Goal: Task Accomplishment & Management: Manage account settings

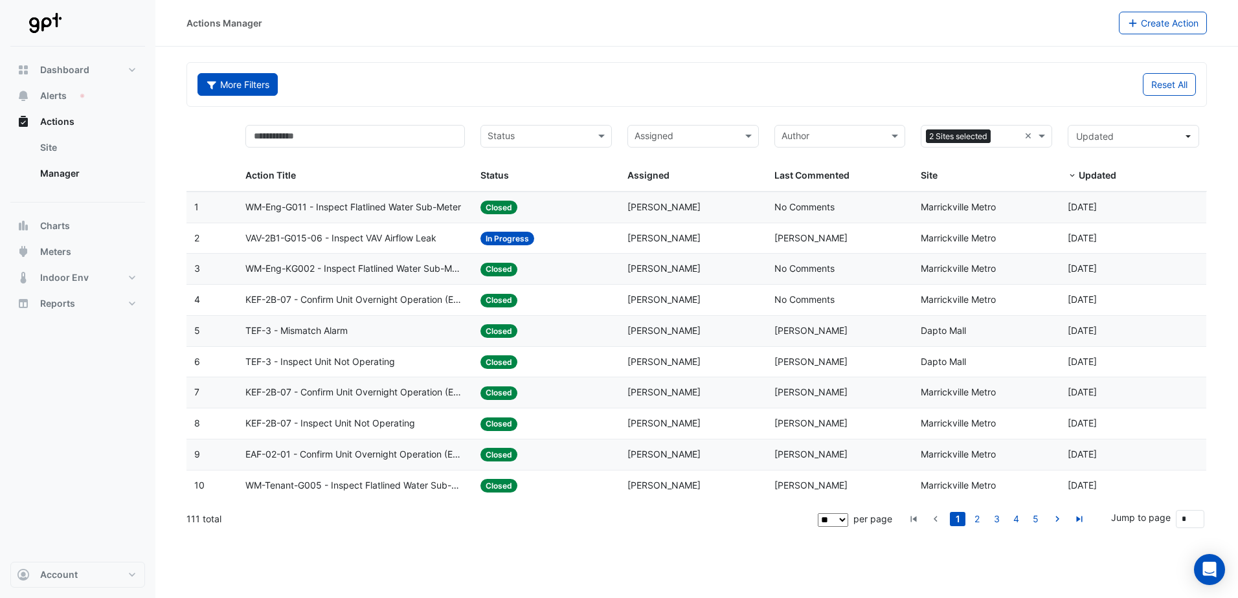
click at [221, 83] on button "More Filters" at bounding box center [237, 84] width 80 height 23
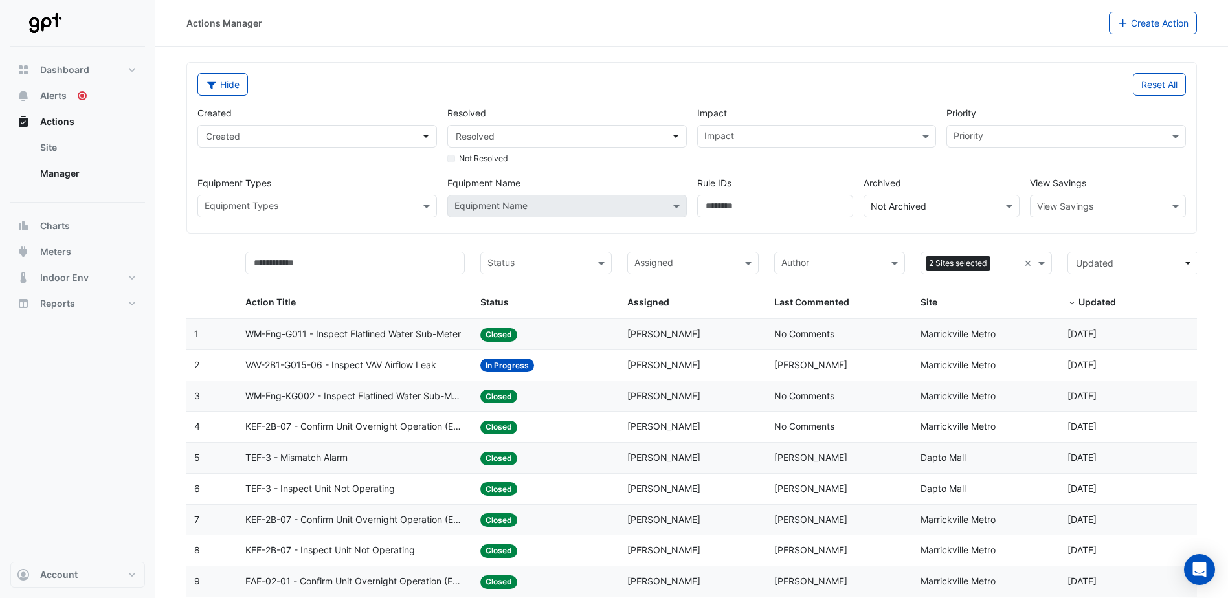
click at [292, 113] on div "Created Created" at bounding box center [317, 136] width 250 height 60
click at [80, 121] on button "Actions" at bounding box center [77, 122] width 135 height 26
click at [403, 230] on div "Hide Reset All Created Created Resolved Resolved Not Resolved Impact Impact Pri…" at bounding box center [691, 148] width 1009 height 170
click at [963, 310] on div "Site" at bounding box center [984, 302] width 126 height 15
click at [990, 306] on div "Site" at bounding box center [984, 302] width 126 height 15
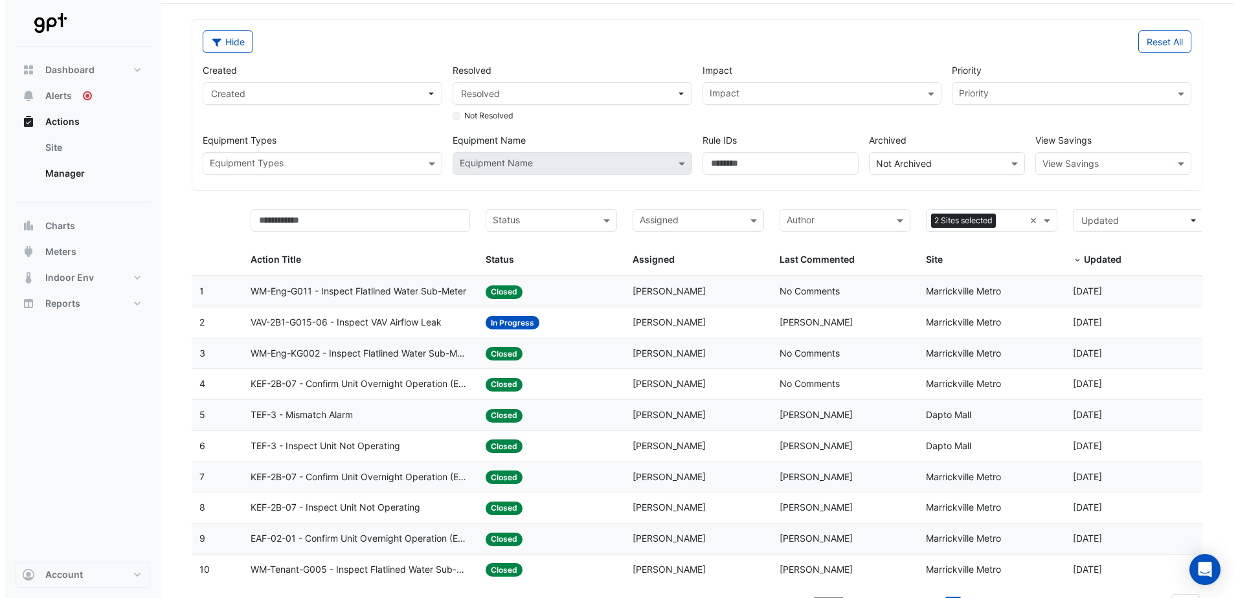
scroll to position [65, 0]
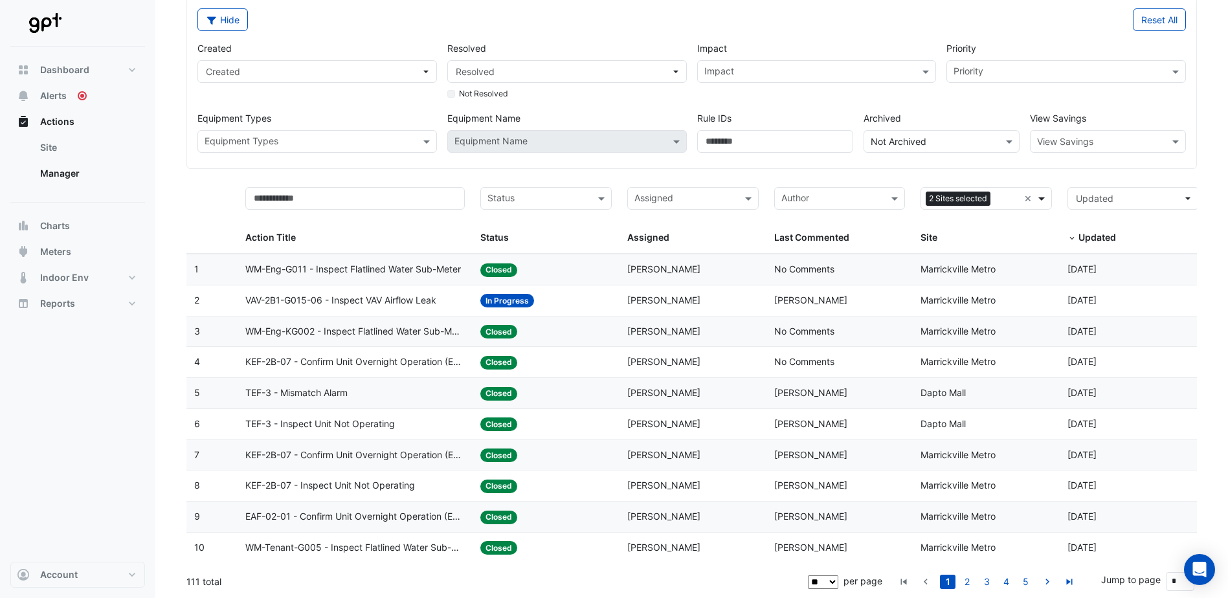
click at [1039, 199] on span at bounding box center [1043, 199] width 16 height 15
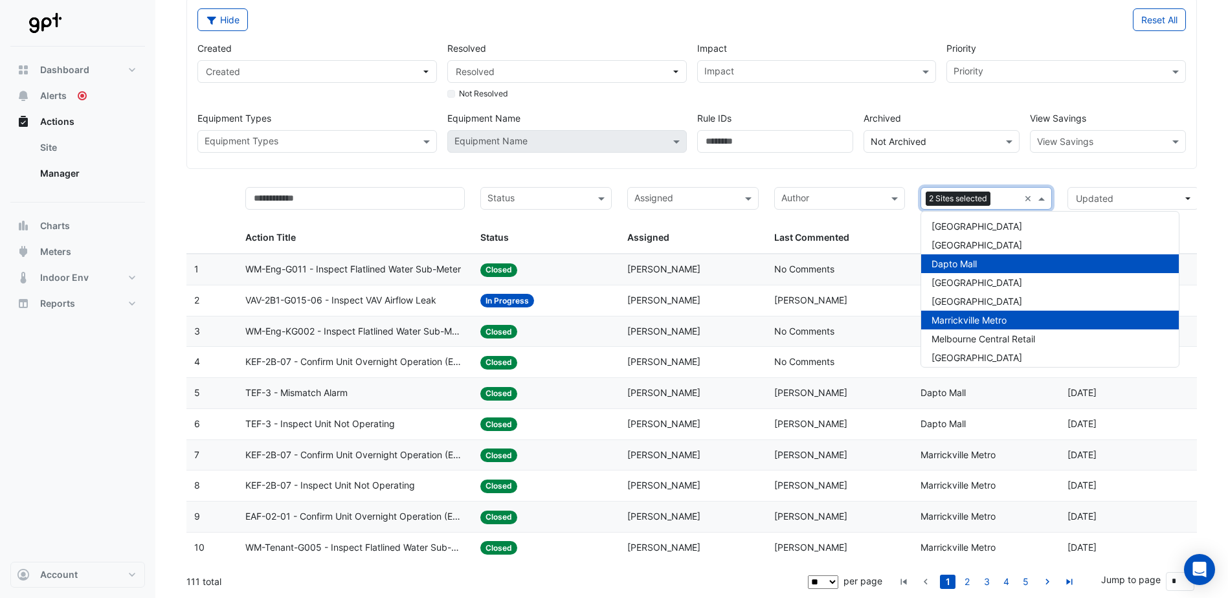
click at [991, 260] on div "Dapto Mall" at bounding box center [1050, 263] width 258 height 19
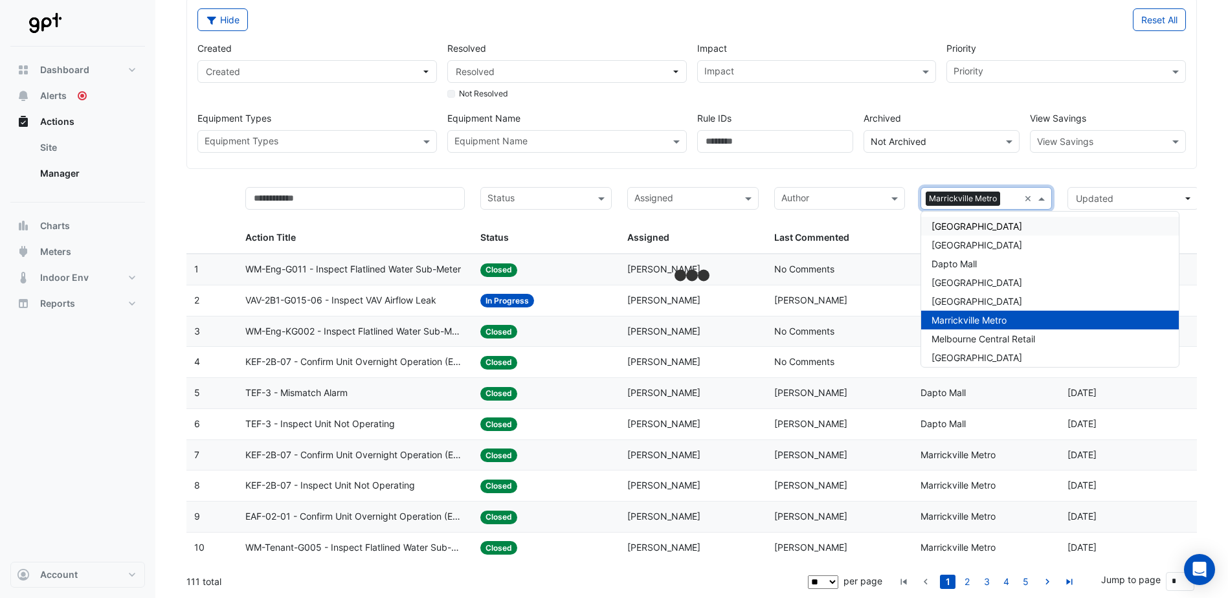
click at [1131, 180] on datatable-header-cell "Updated Updated" at bounding box center [1133, 216] width 147 height 74
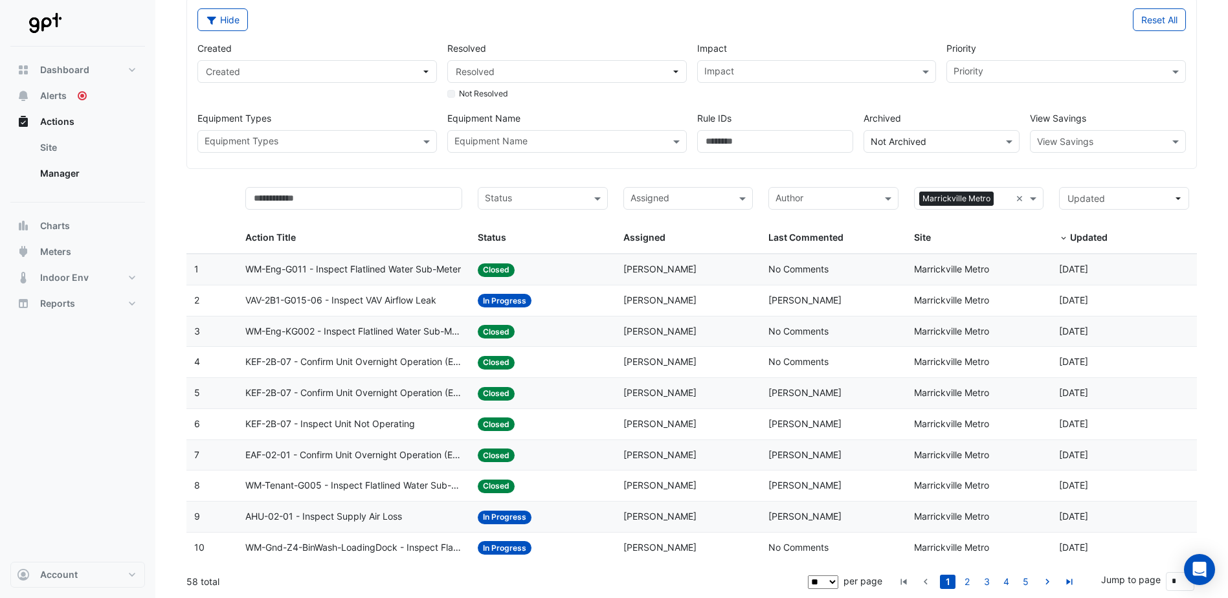
click at [399, 271] on span "WM-Eng-G011 - Inspect Flatlined Water Sub-Meter" at bounding box center [353, 269] width 216 height 15
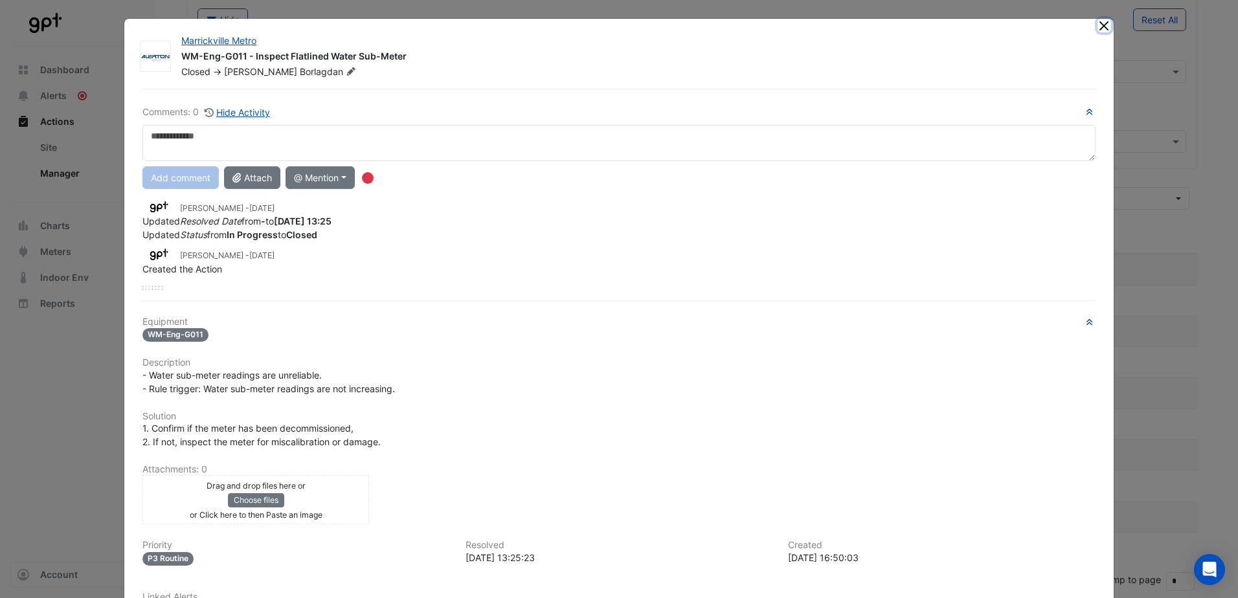
click at [1101, 27] on button "Close" at bounding box center [1104, 26] width 14 height 14
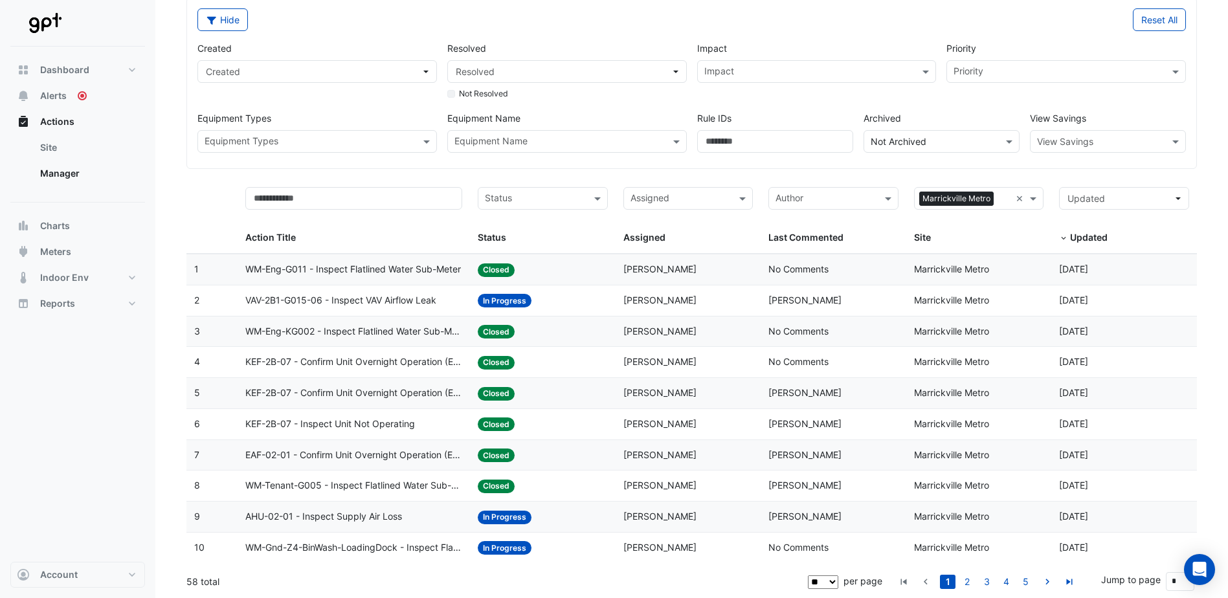
click at [385, 455] on span "EAF-02-01 - Confirm Unit Overnight Operation (Energy Waste)" at bounding box center [353, 455] width 217 height 15
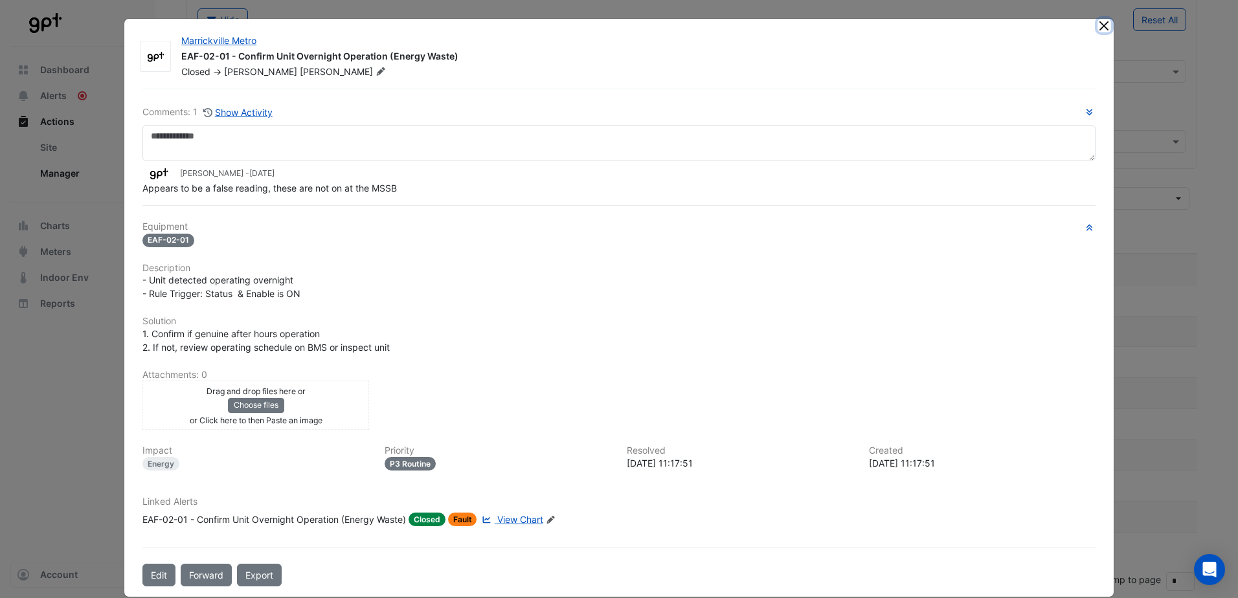
drag, startPoint x: 1098, startPoint y: 25, endPoint x: 1094, endPoint y: 45, distance: 20.6
click at [1098, 25] on button "Close" at bounding box center [1104, 26] width 14 height 14
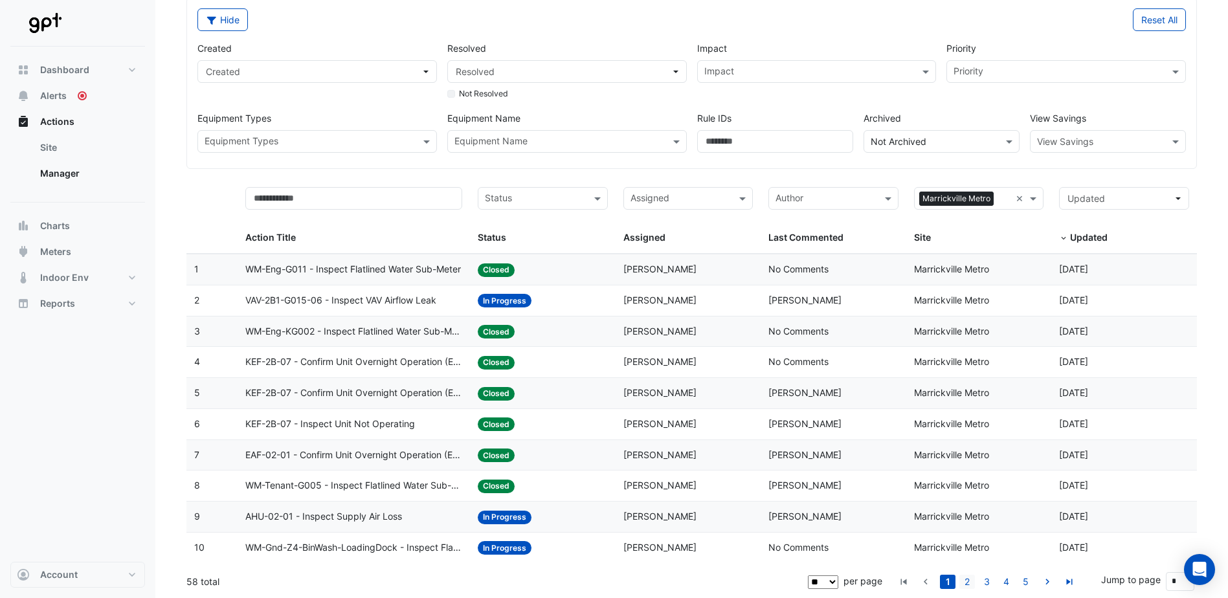
click at [967, 581] on link "2" at bounding box center [968, 582] width 16 height 14
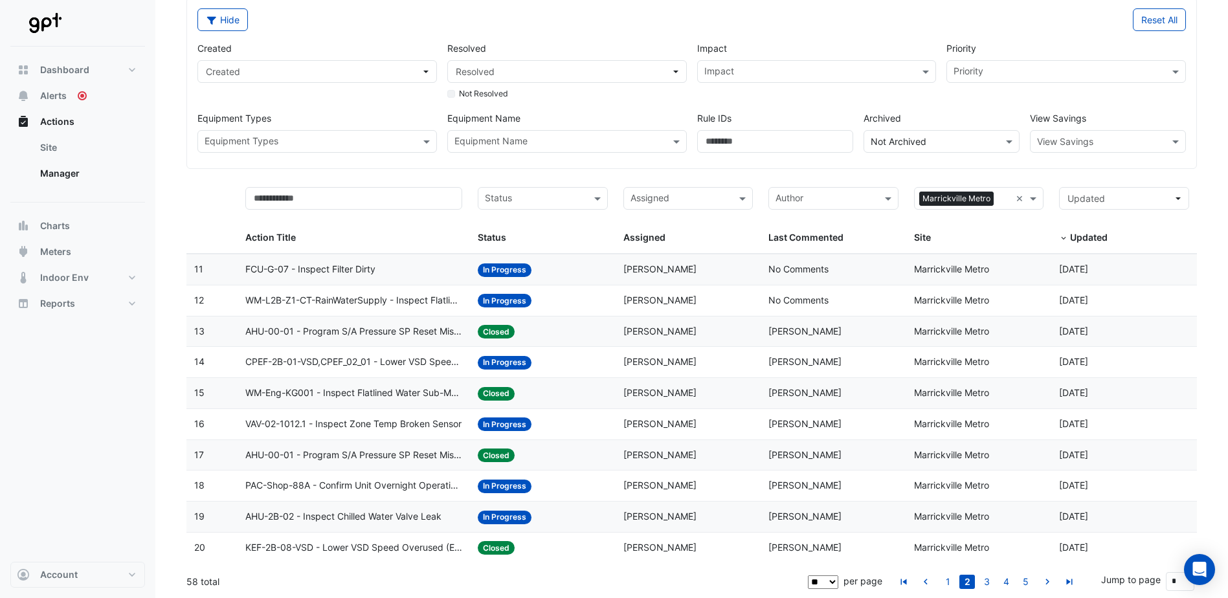
click at [355, 300] on span "WM-L2B-Z1-CT-RainWaterSupply - Inspect Flatlined Water Sub-Meter" at bounding box center [353, 300] width 217 height 15
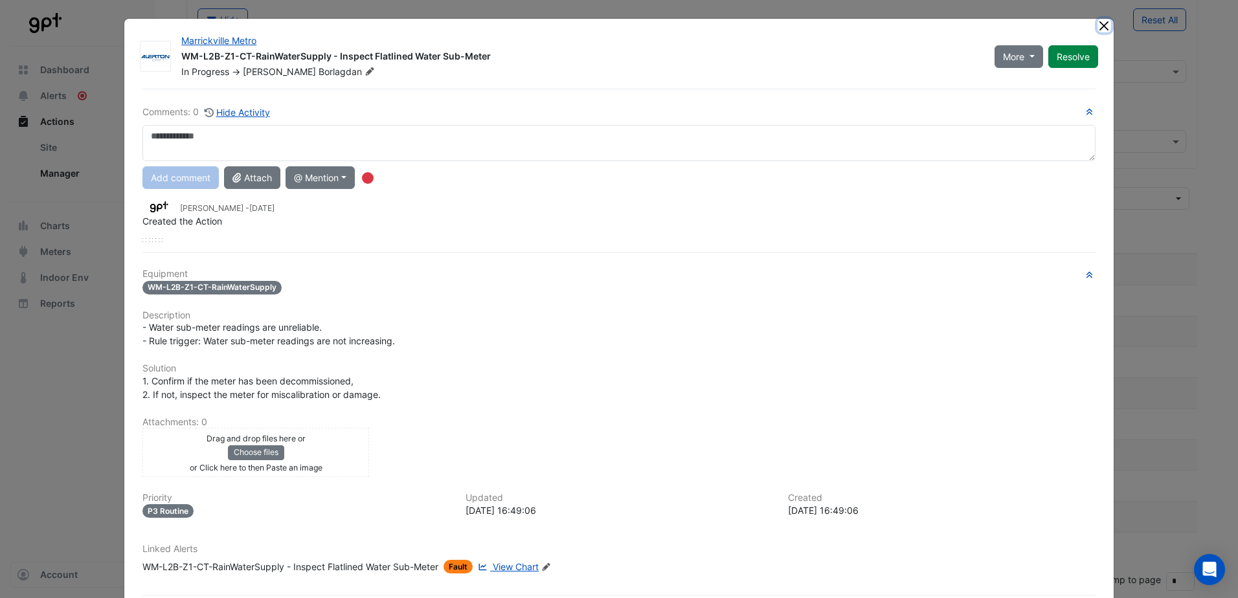
click at [1097, 28] on button "Close" at bounding box center [1104, 26] width 14 height 14
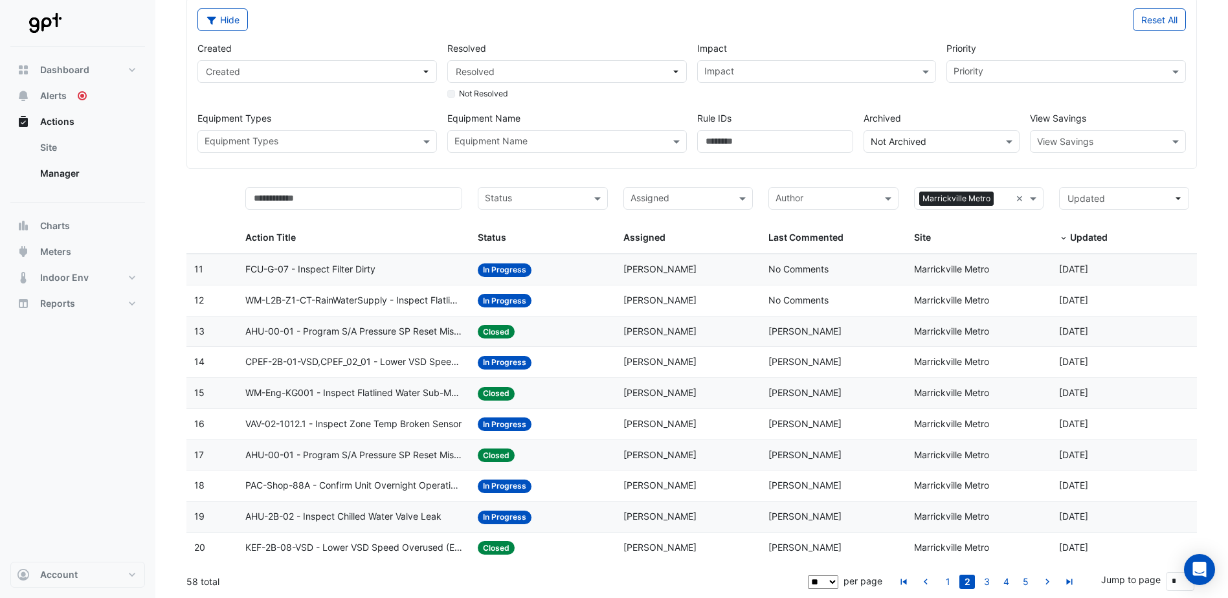
click at [354, 270] on span "FCU-G-07 - Inspect Filter Dirty" at bounding box center [310, 269] width 130 height 15
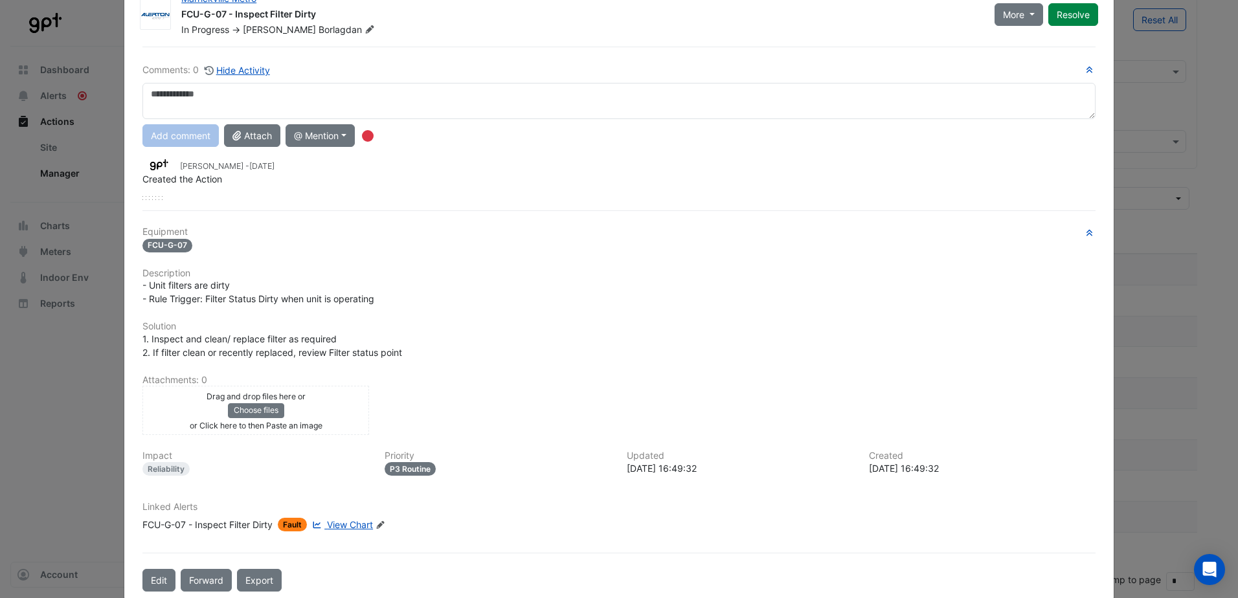
scroll to position [65, 0]
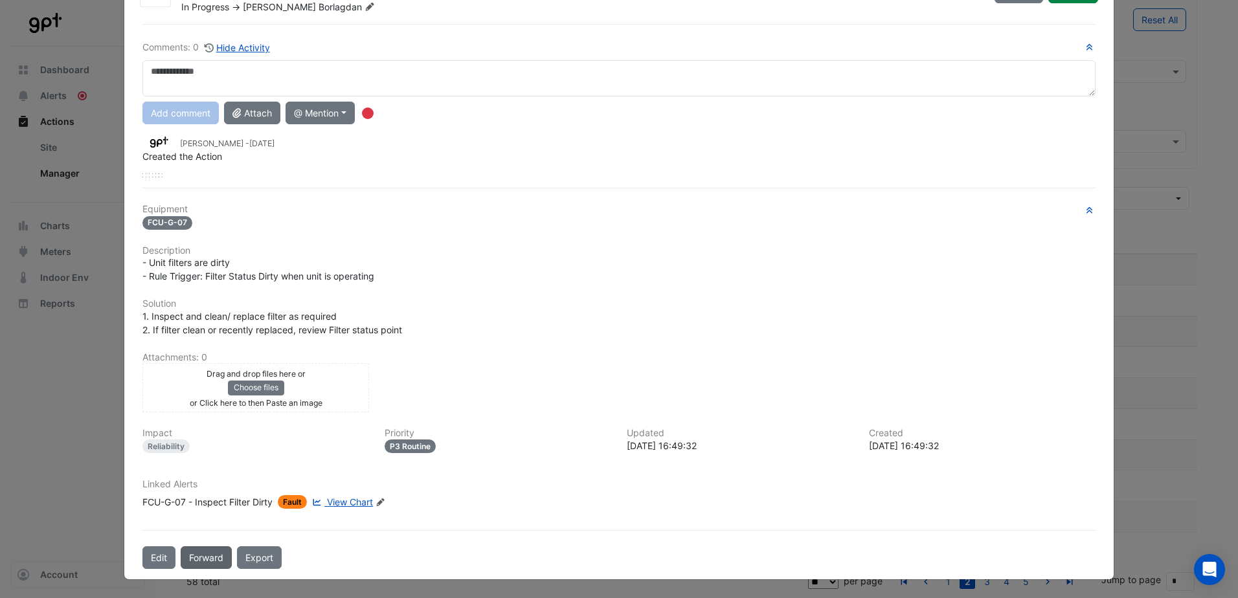
click at [202, 557] on button "Forward" at bounding box center [206, 557] width 51 height 23
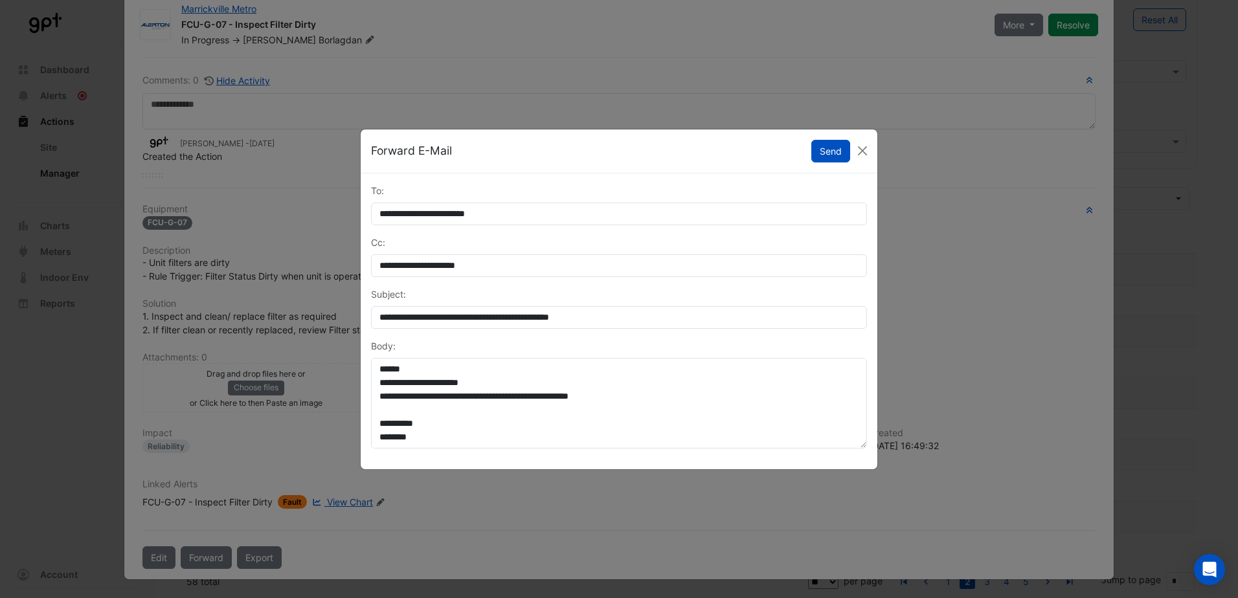
scroll to position [32, 0]
click at [864, 153] on button "Close" at bounding box center [862, 150] width 19 height 19
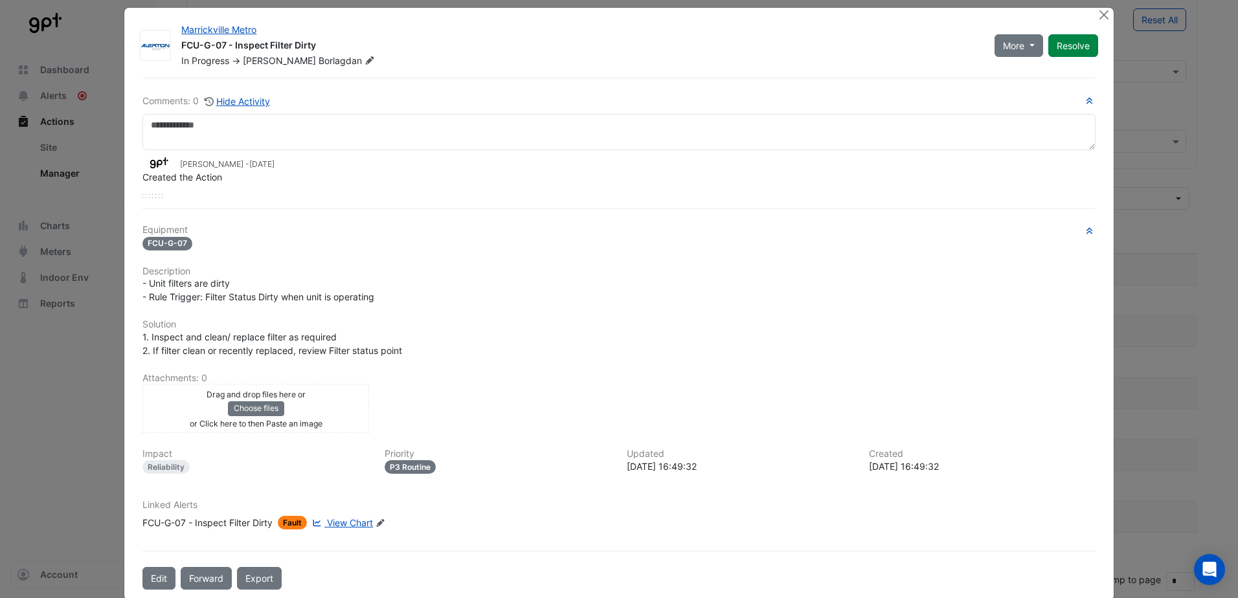
scroll to position [0, 0]
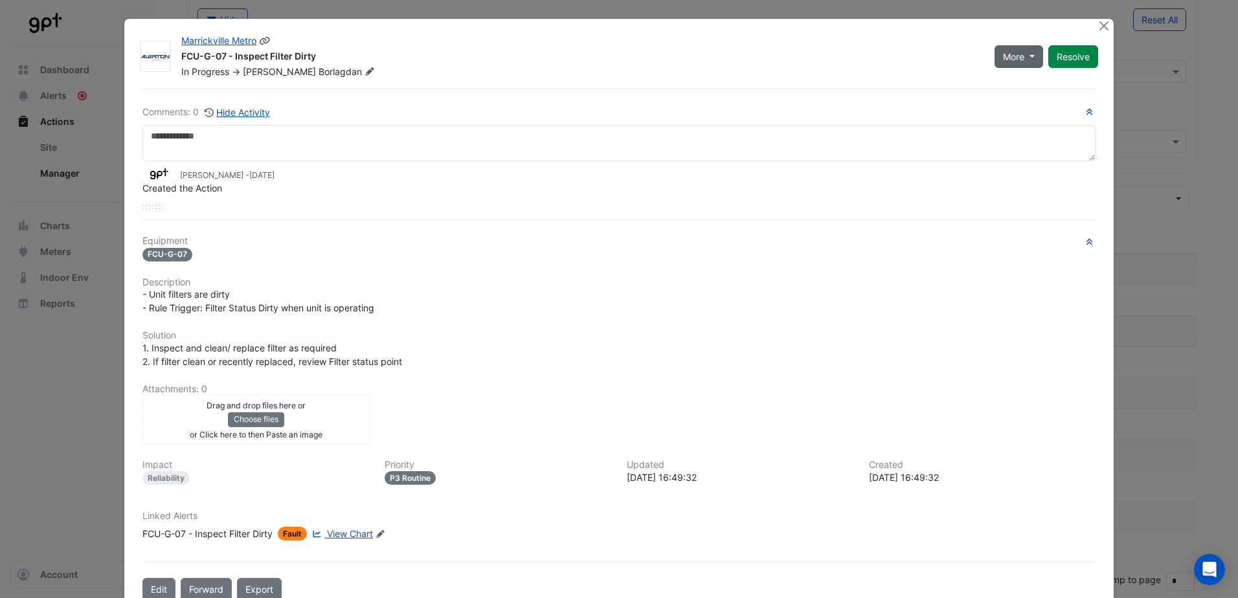
click at [1028, 58] on button "More" at bounding box center [1019, 56] width 49 height 23
click at [864, 71] on div "In Progress -> Jesus-Alfonso Borlagdan" at bounding box center [580, 71] width 800 height 13
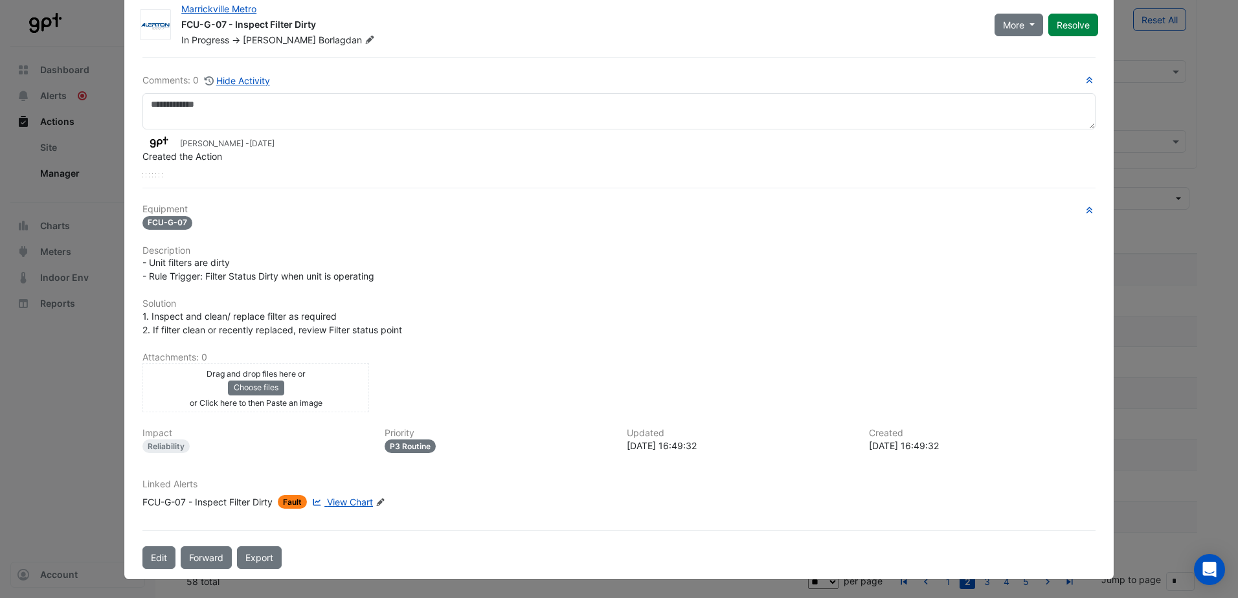
click at [356, 502] on span "View Chart" at bounding box center [350, 502] width 46 height 11
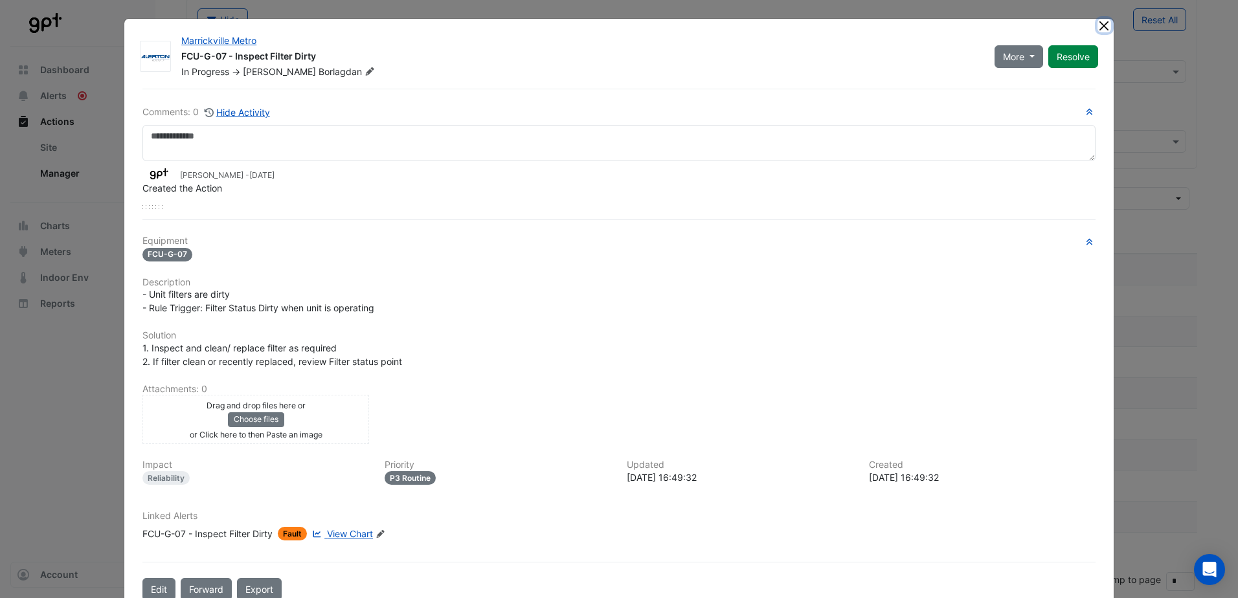
click at [1097, 23] on button "Close" at bounding box center [1104, 26] width 14 height 14
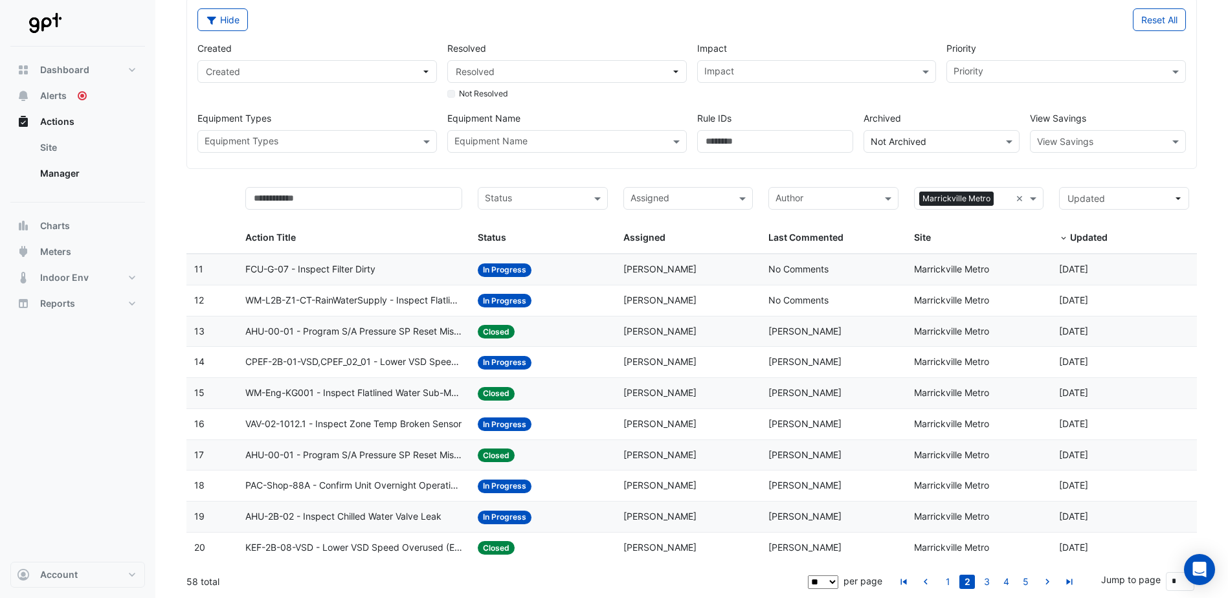
click at [367, 267] on span "FCU-G-07 - Inspect Filter Dirty" at bounding box center [310, 269] width 130 height 15
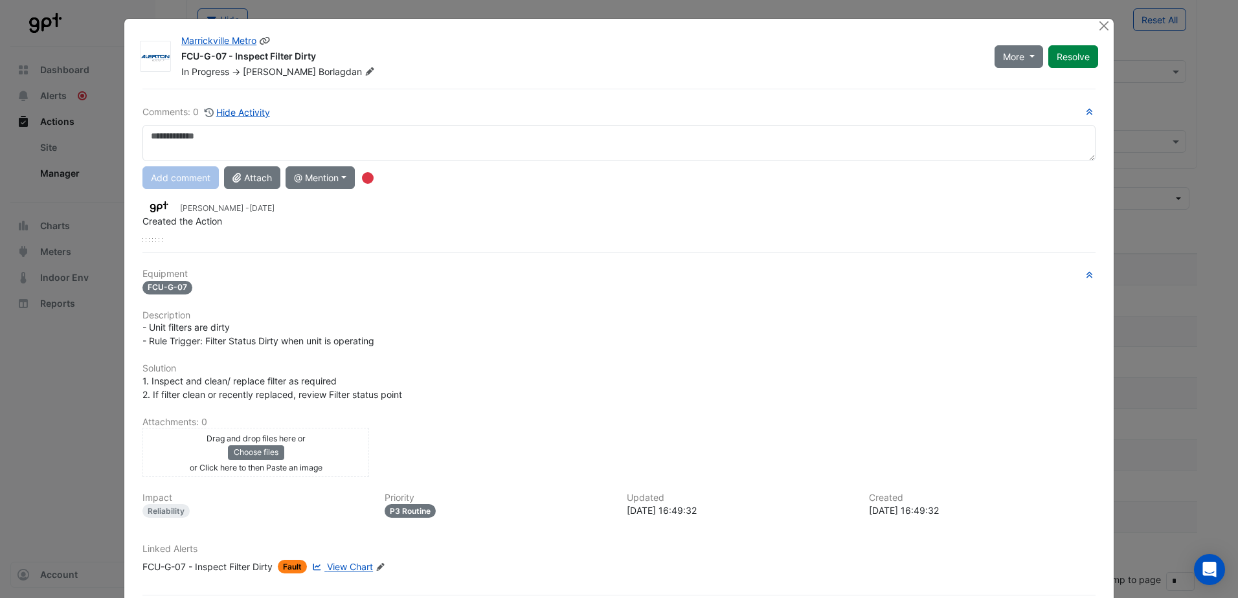
click at [284, 73] on span "Jesus-Alfonso" at bounding box center [279, 71] width 73 height 11
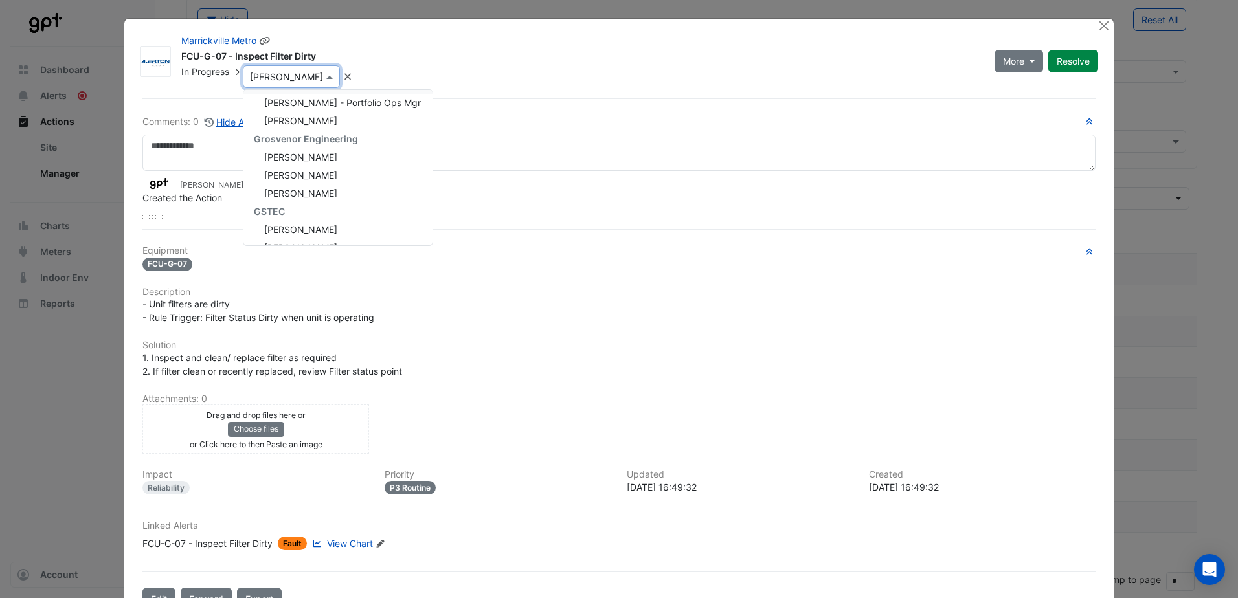
scroll to position [259, 0]
click at [328, 135] on span "Charles Wilkinson​" at bounding box center [300, 134] width 73 height 11
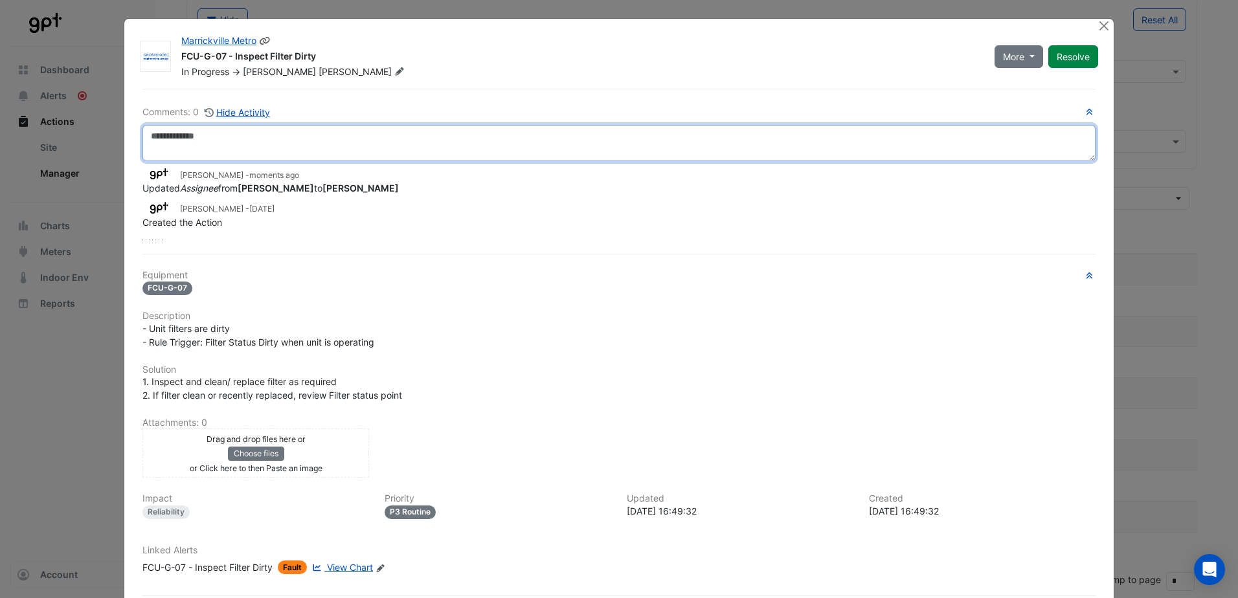
click at [273, 141] on textarea at bounding box center [618, 143] width 953 height 36
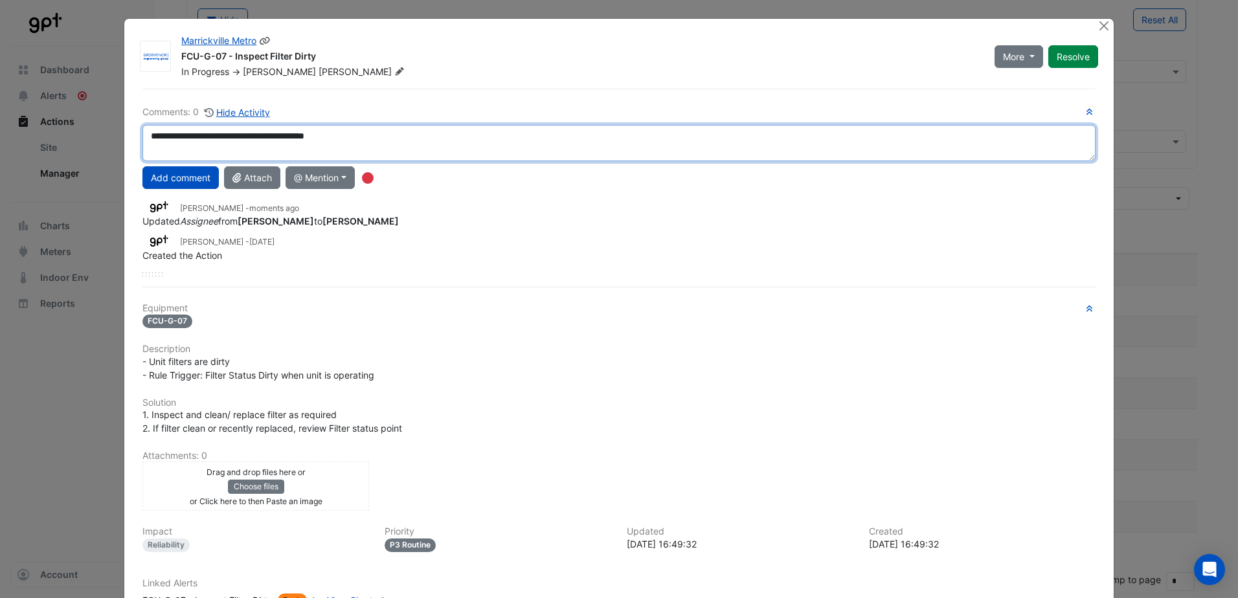
click at [197, 133] on textarea "**********" at bounding box center [618, 143] width 953 height 36
type textarea "**********"
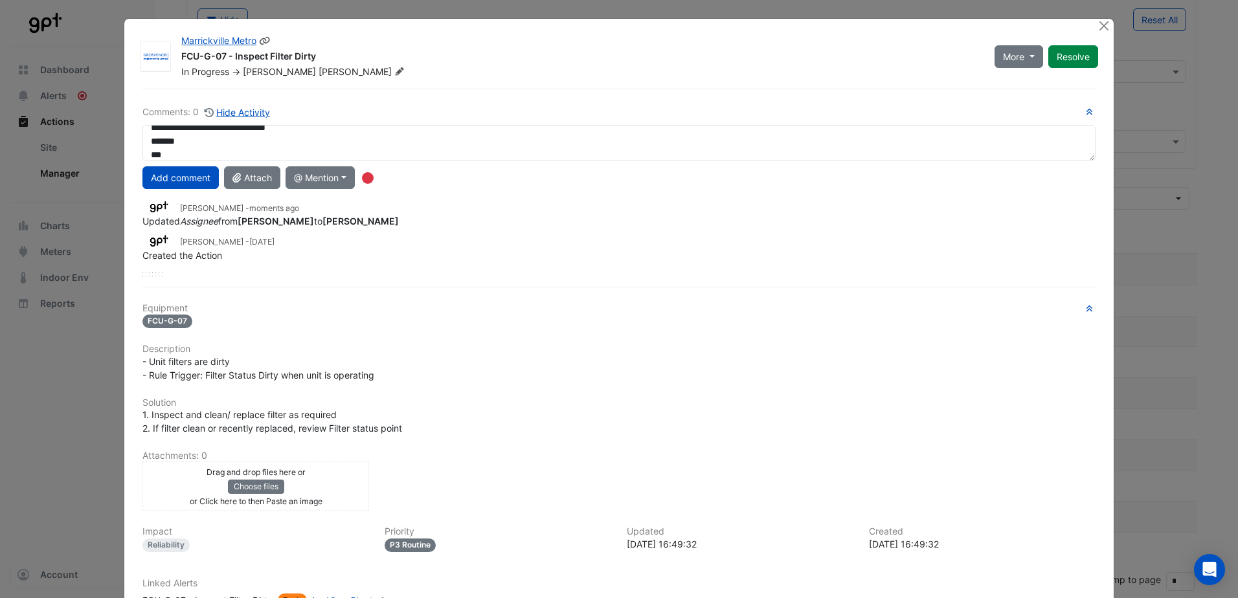
click at [178, 178] on button "Add comment" at bounding box center [180, 177] width 76 height 23
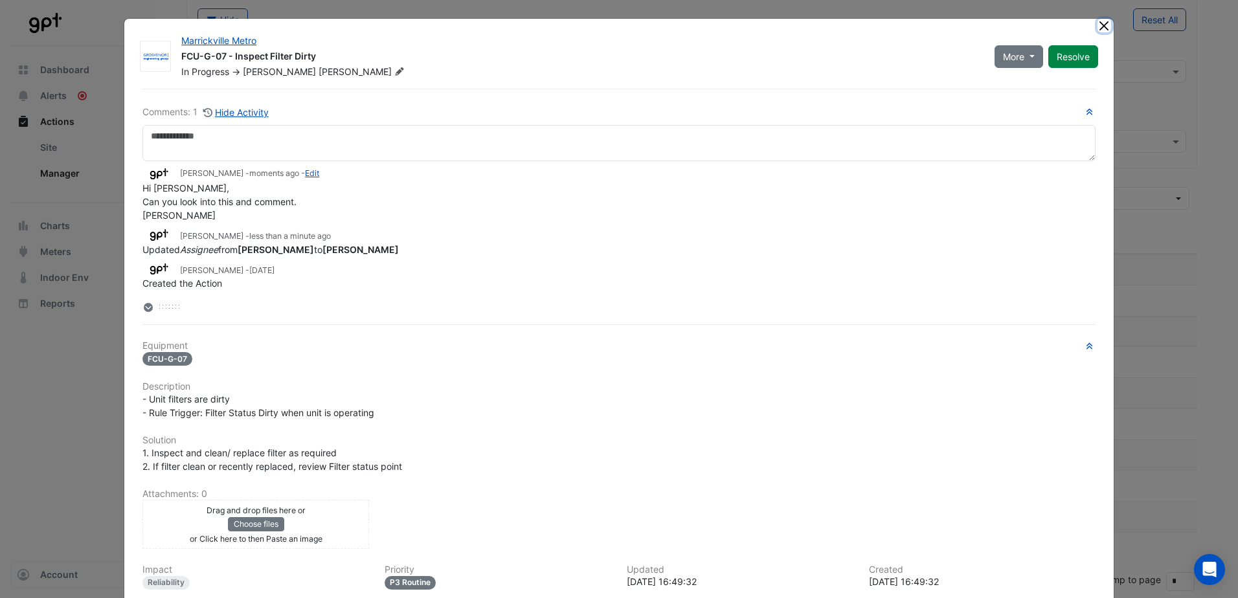
click at [1103, 22] on button "Close" at bounding box center [1104, 26] width 14 height 14
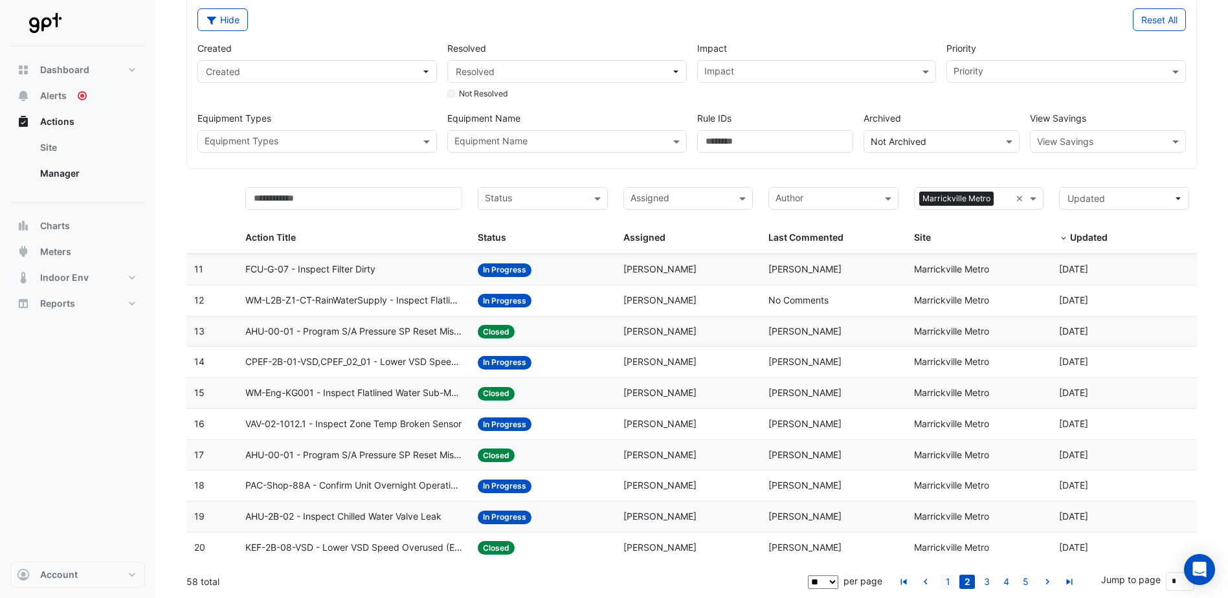
click at [946, 582] on link "1" at bounding box center [948, 582] width 16 height 14
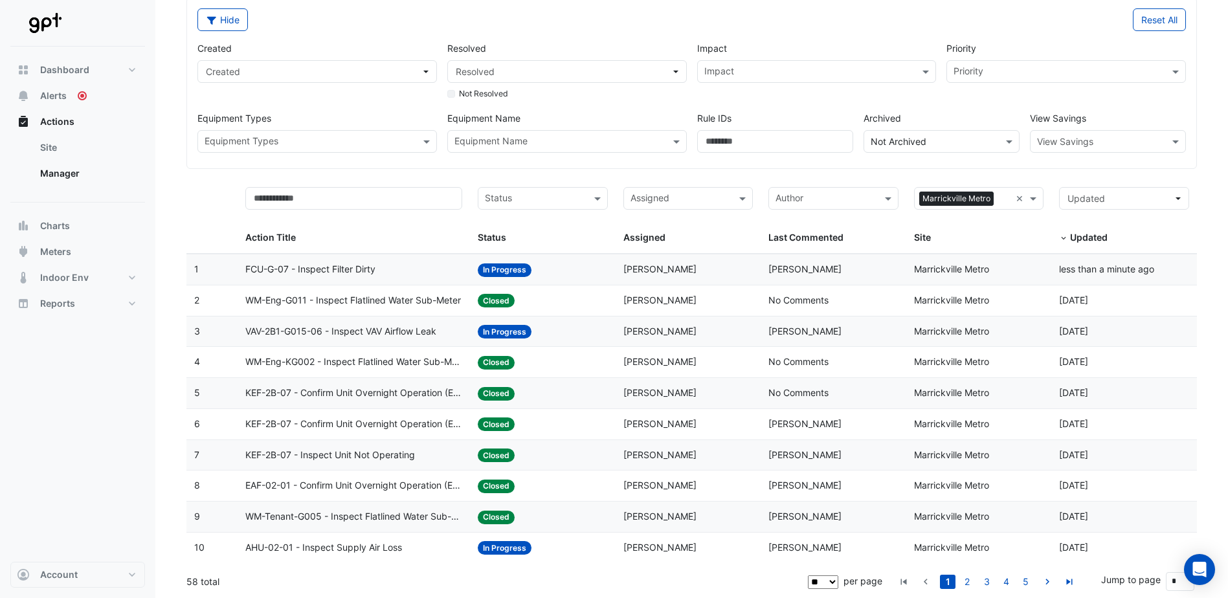
click at [365, 543] on span "AHU-02-01 - Inspect Supply Air Loss" at bounding box center [323, 548] width 157 height 15
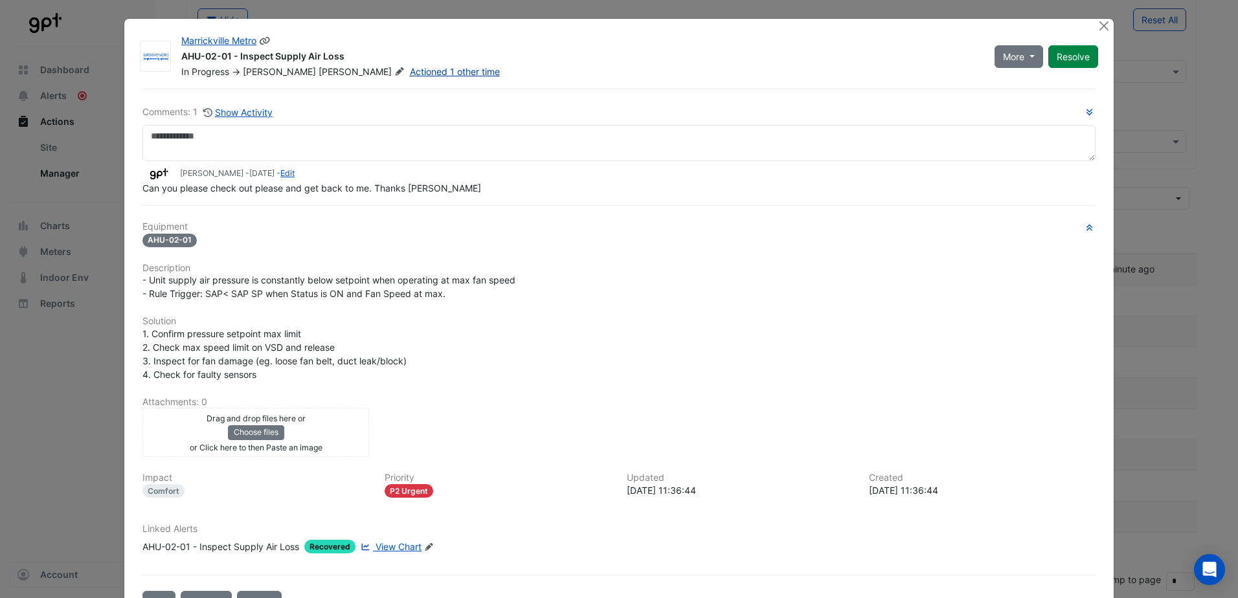
click at [410, 74] on link "Actioned 1 other time" at bounding box center [455, 71] width 90 height 11
click at [258, 70] on span "Joshua" at bounding box center [279, 71] width 73 height 11
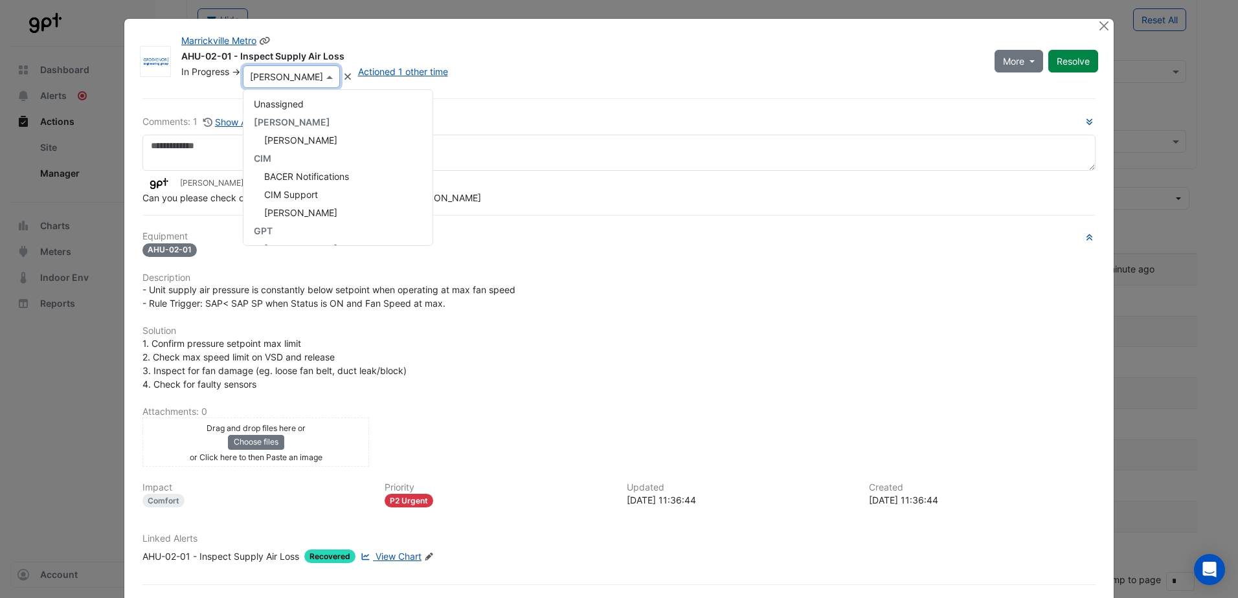
scroll to position [272, 0]
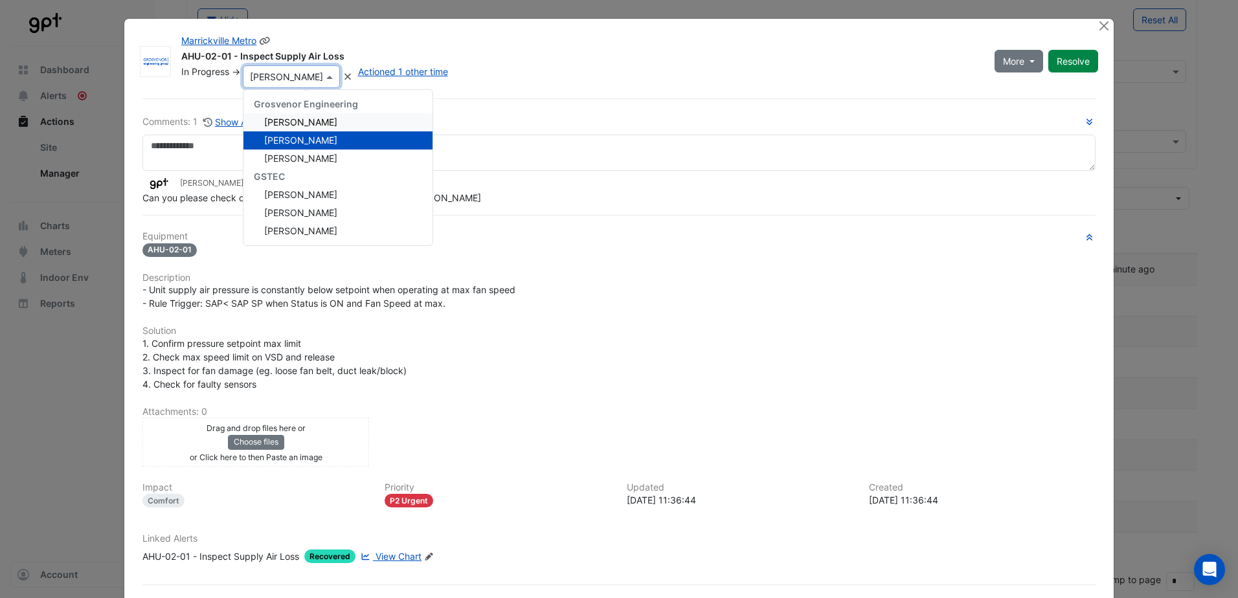
click at [297, 120] on span "Charles Wilkinson​" at bounding box center [300, 122] width 73 height 11
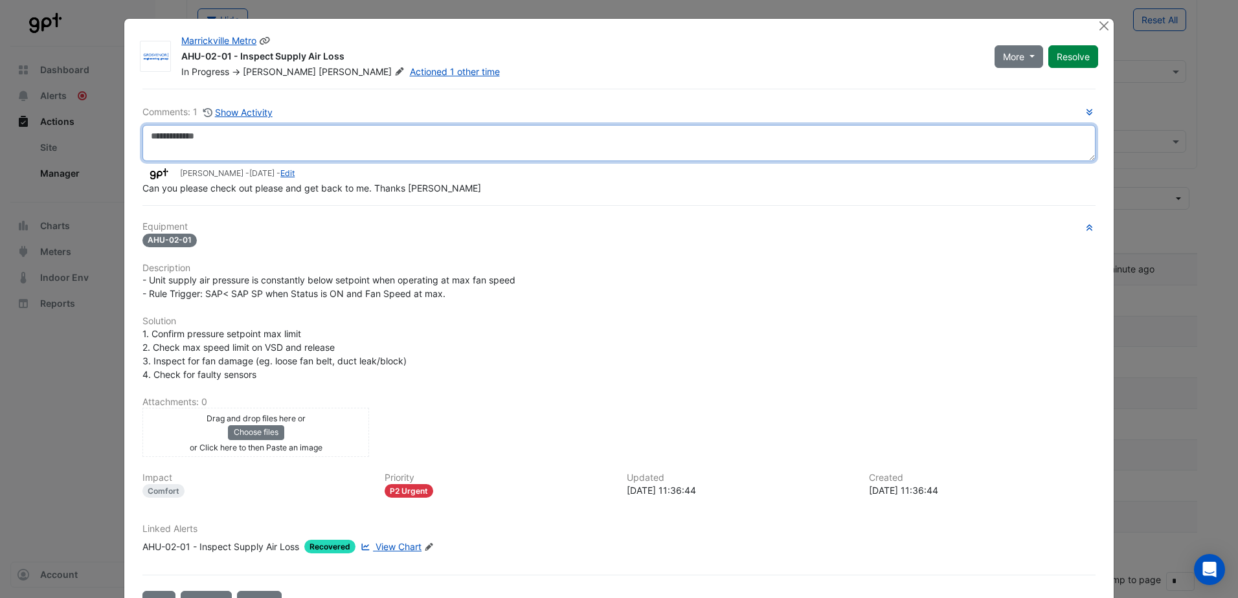
click at [240, 142] on textarea at bounding box center [618, 143] width 953 height 36
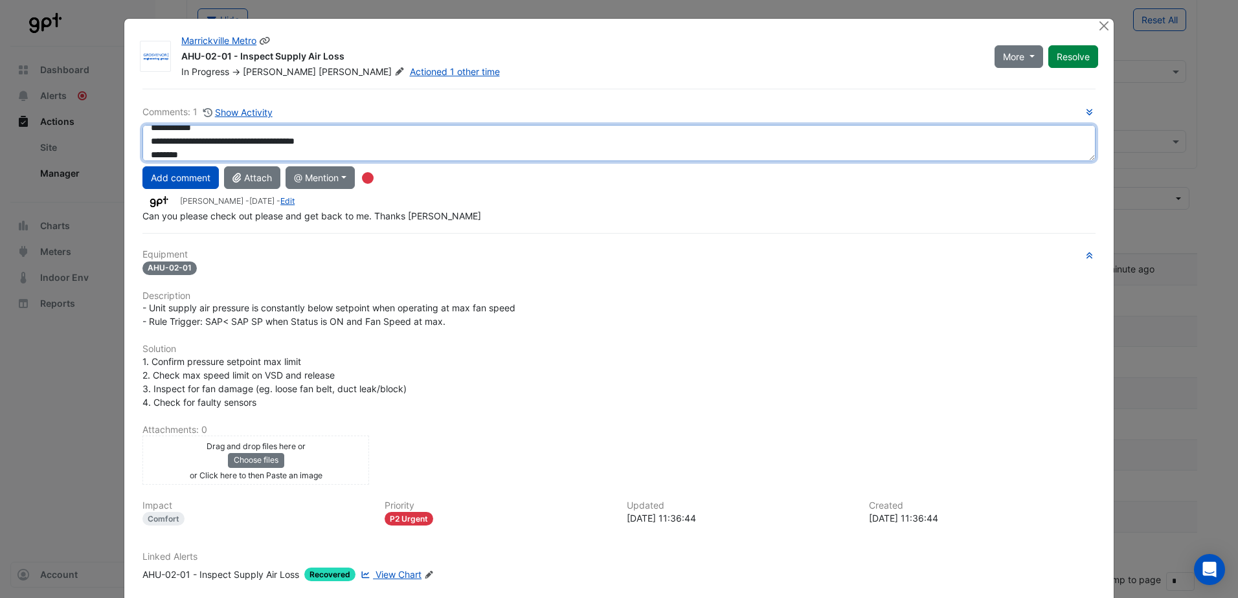
scroll to position [22, 0]
type textarea "**********"
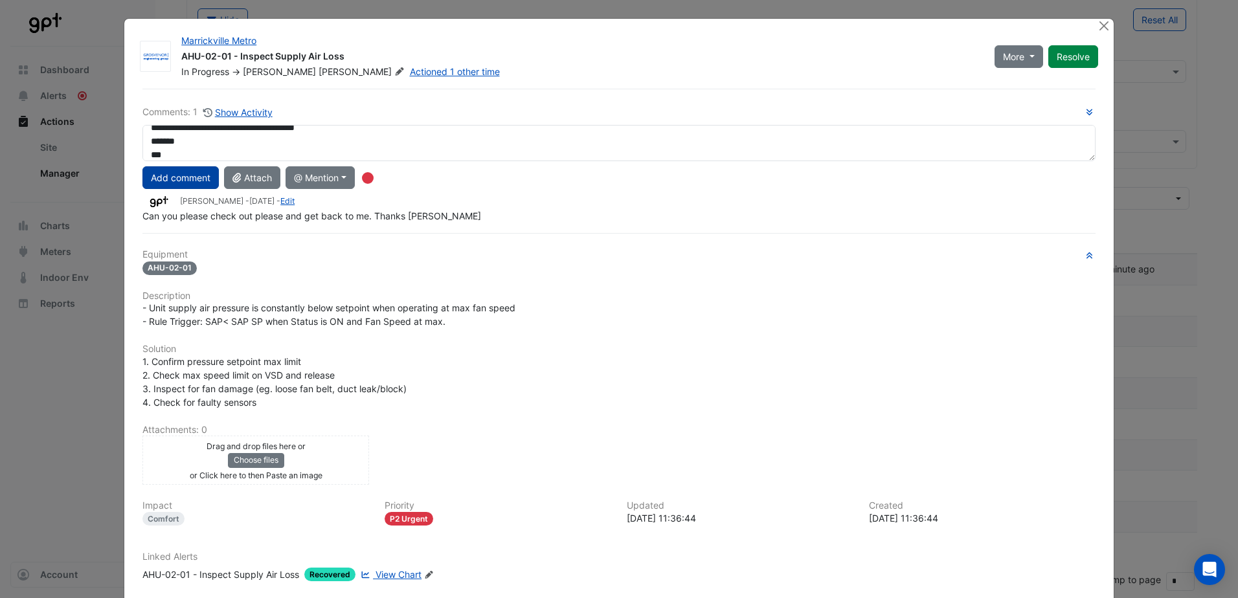
click at [203, 179] on button "Add comment" at bounding box center [180, 177] width 76 height 23
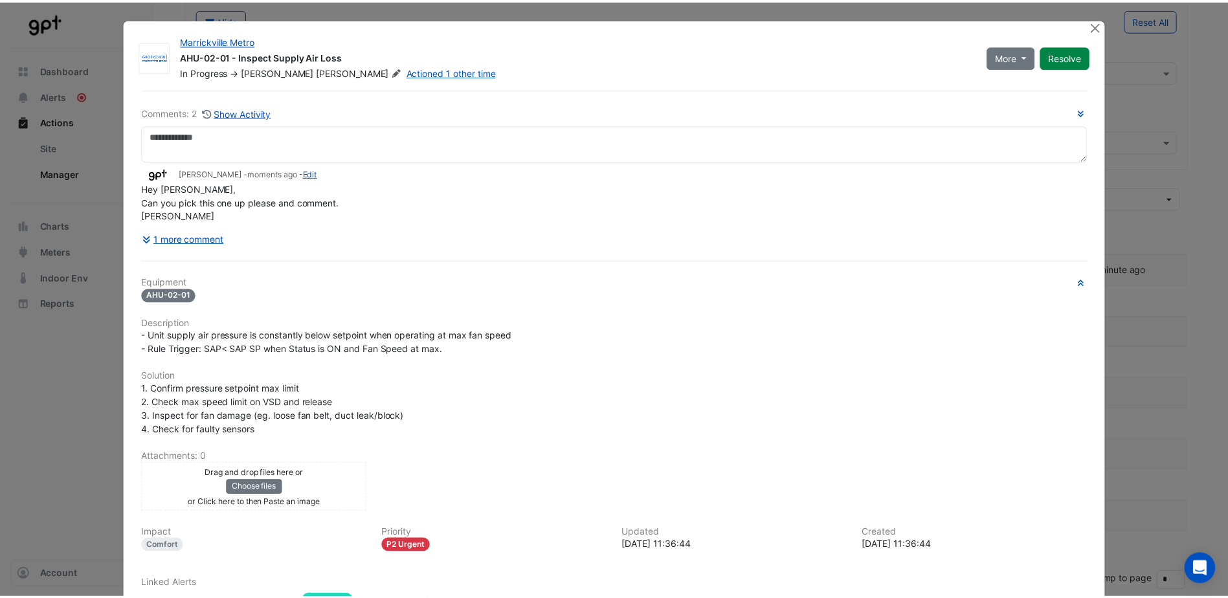
scroll to position [0, 0]
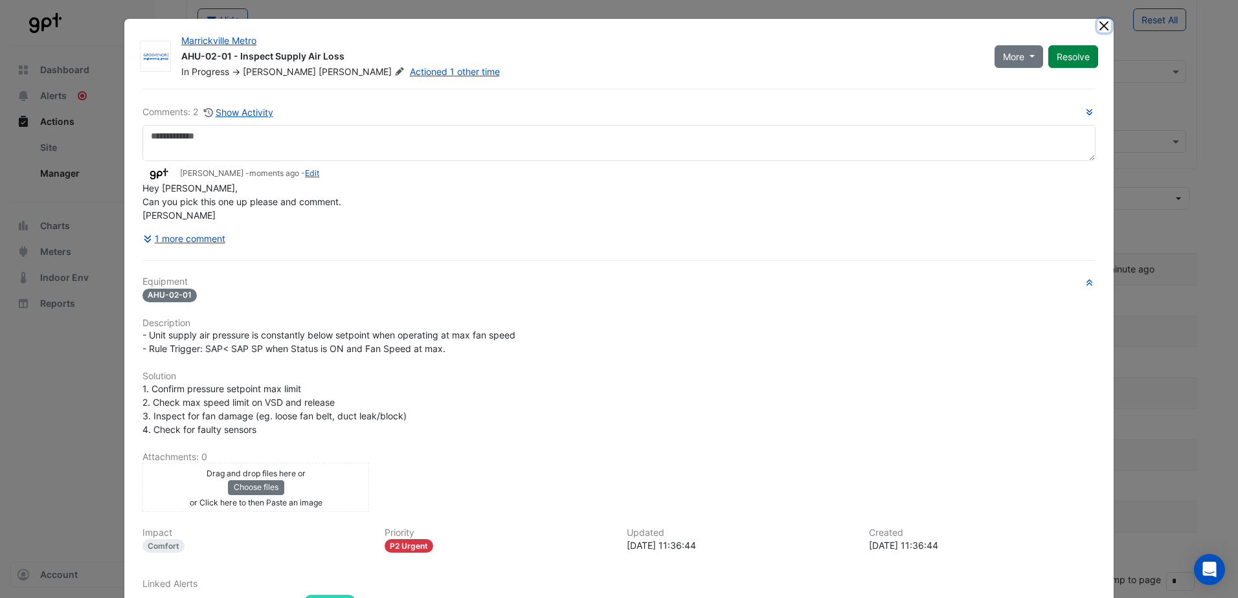
click at [1098, 22] on button "Close" at bounding box center [1104, 26] width 14 height 14
